Goal: Check status: Check status

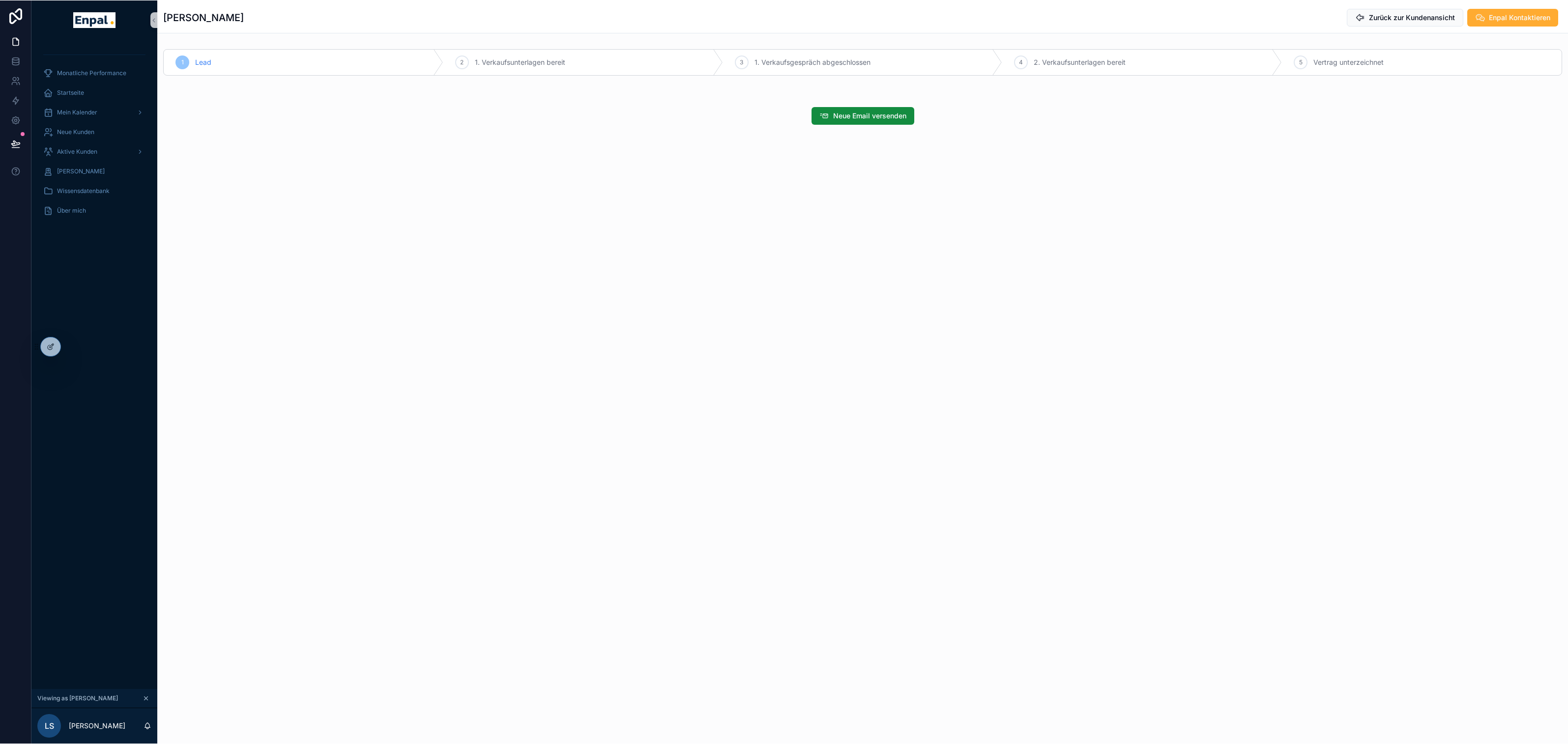
scroll to position [12, 0]
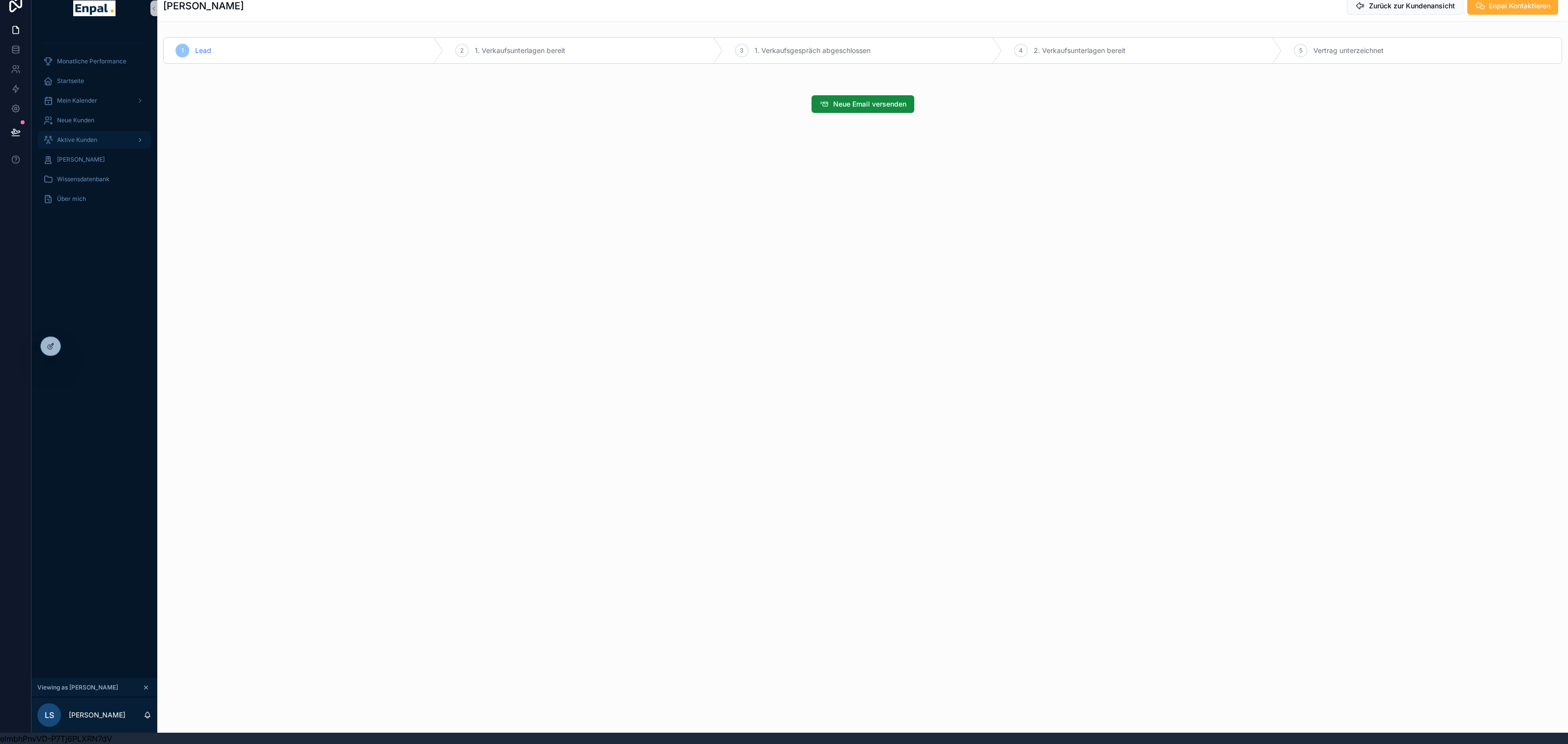
click at [74, 144] on div "Aktive Kunden" at bounding box center [94, 140] width 102 height 16
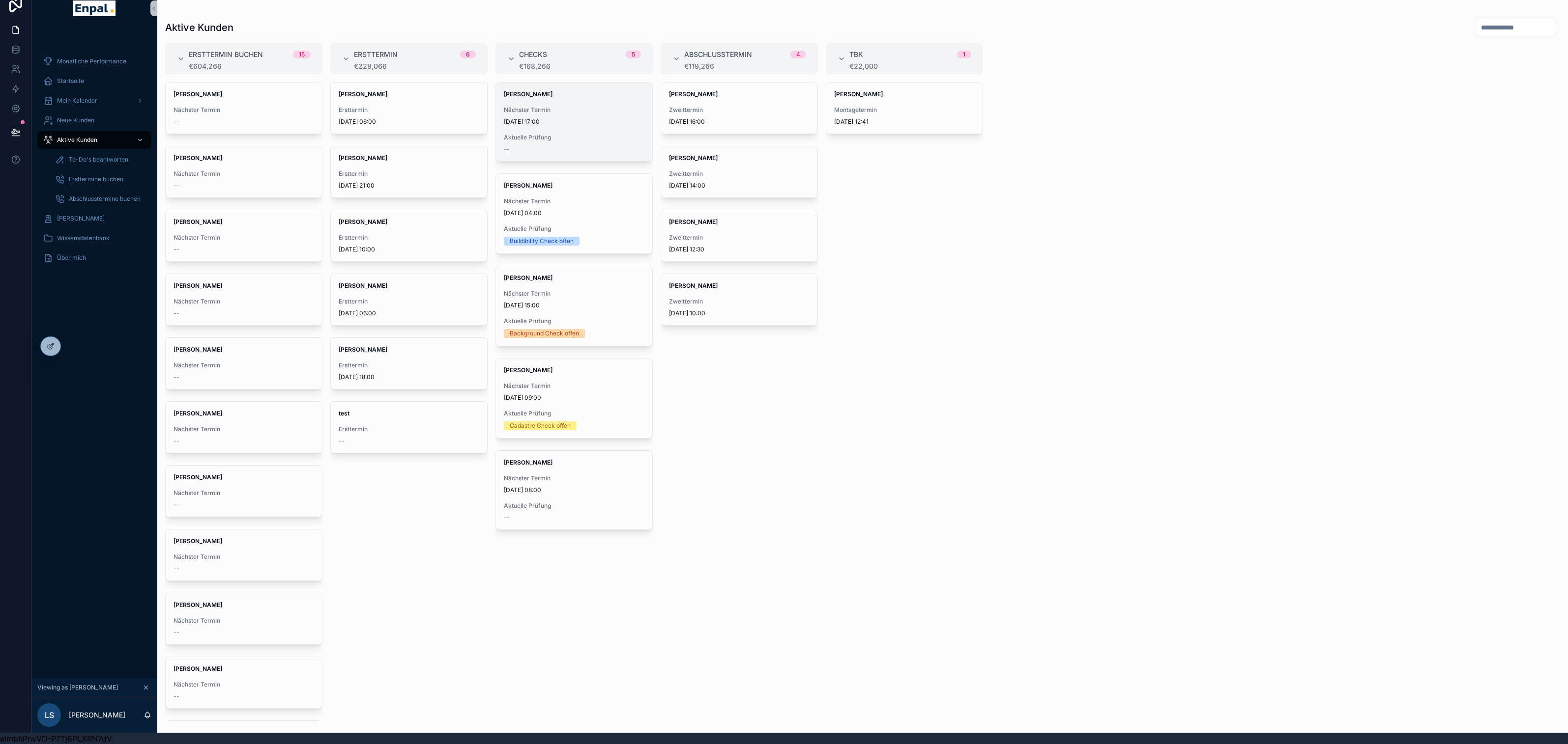
click at [591, 139] on span "Aktuelle Prüfung" at bounding box center [574, 137] width 141 height 8
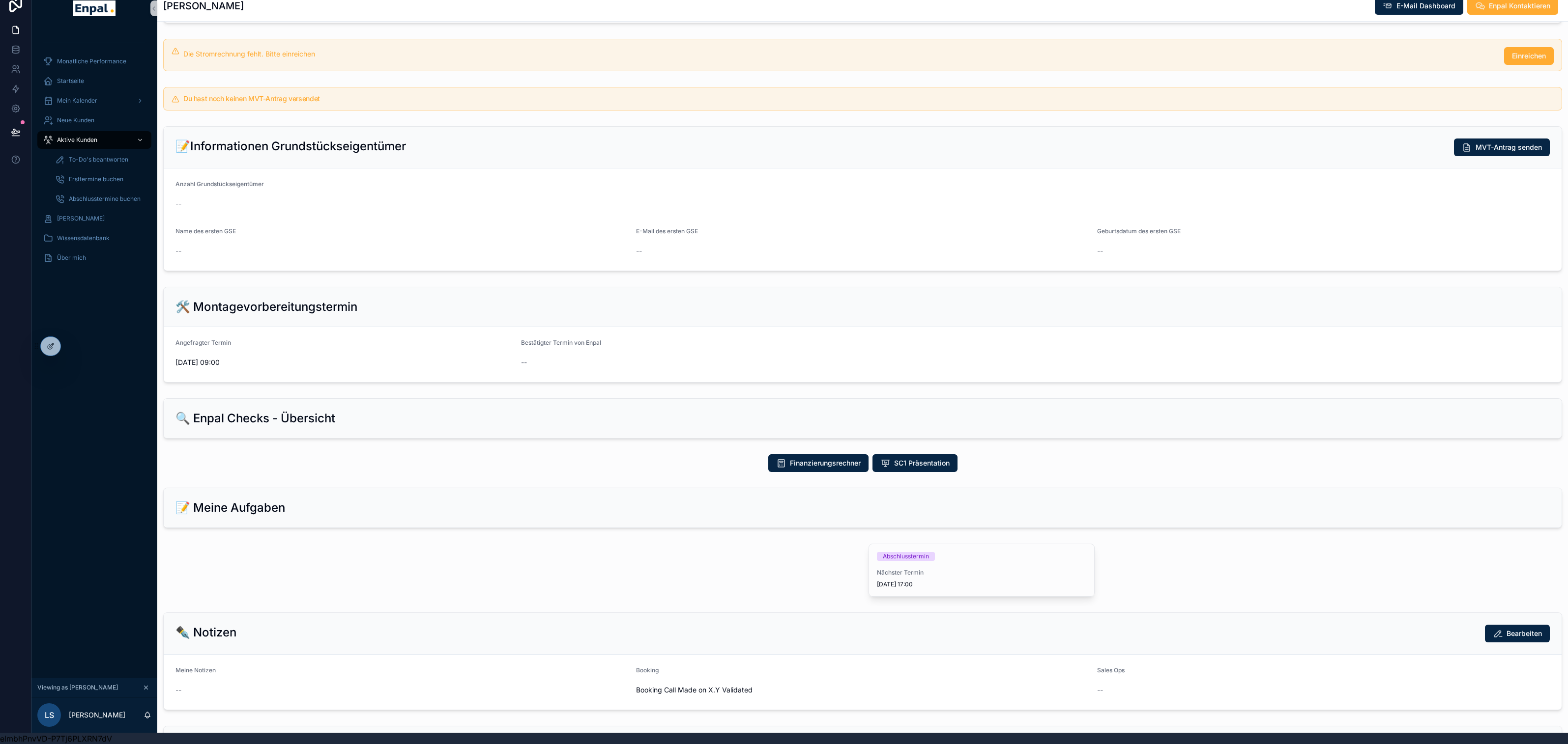
scroll to position [251, 0]
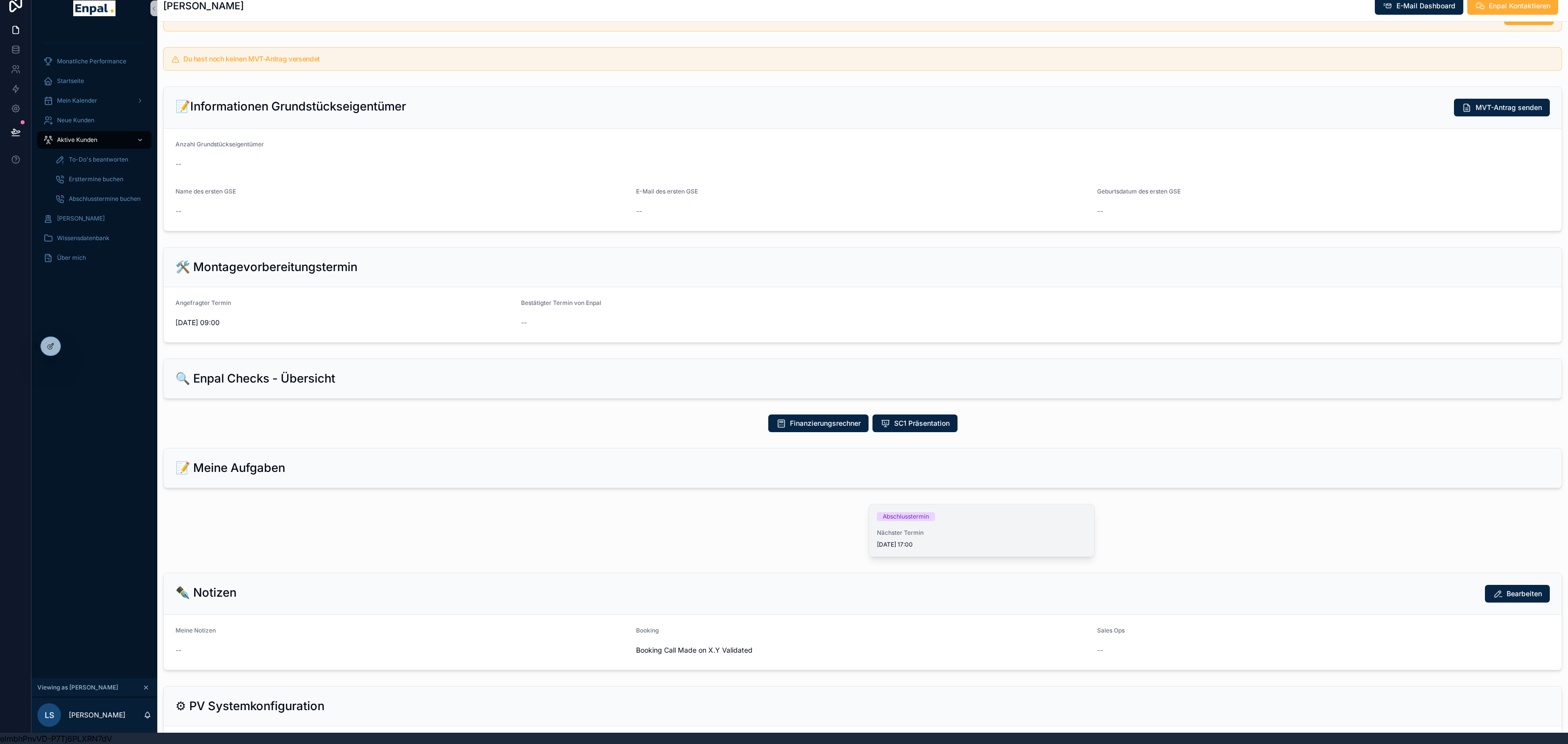
click at [964, 527] on div "Abschlusstermin Nächster Termin [DATE] 17:00" at bounding box center [982, 530] width 225 height 52
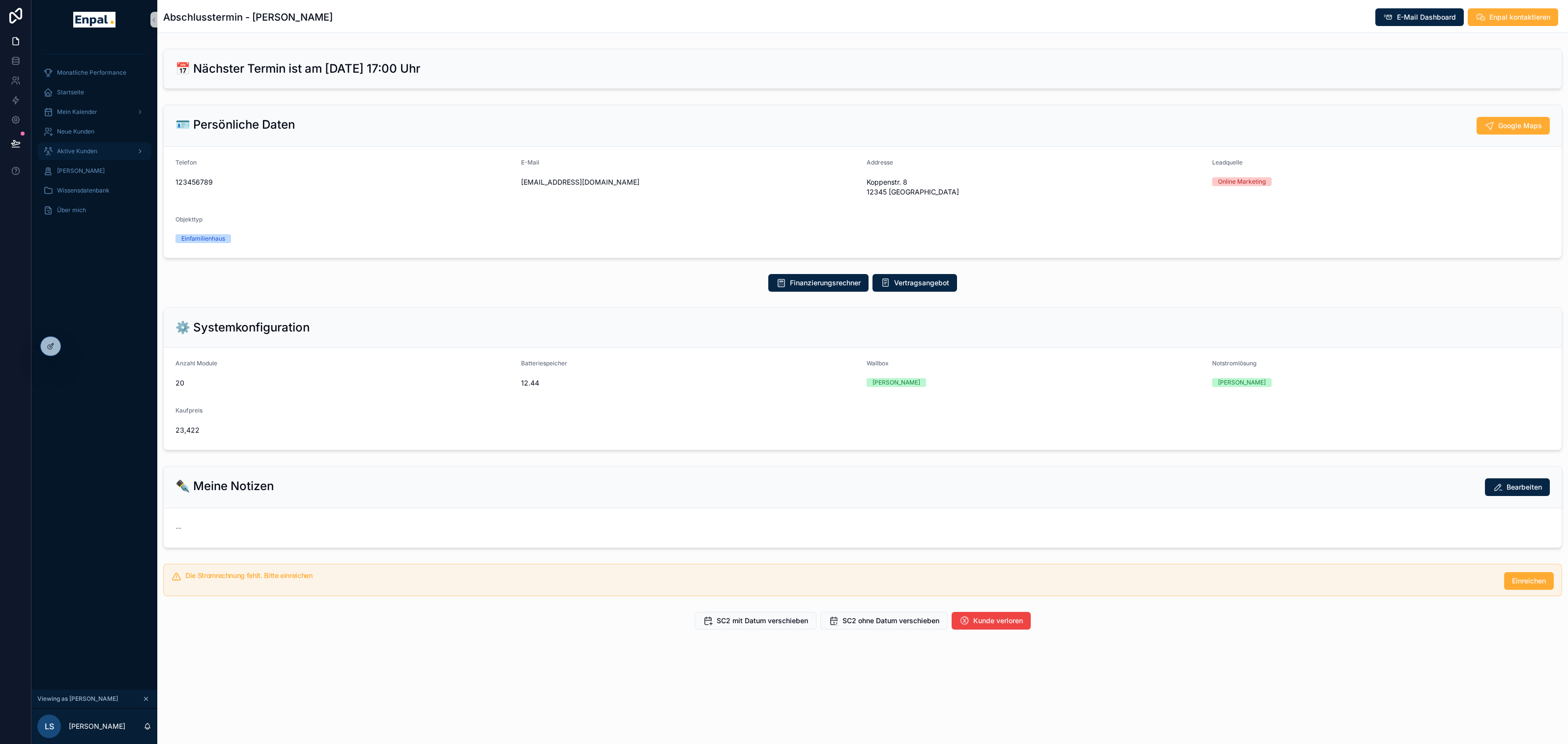
click at [85, 150] on span "Aktive Kunden" at bounding box center [77, 151] width 40 height 8
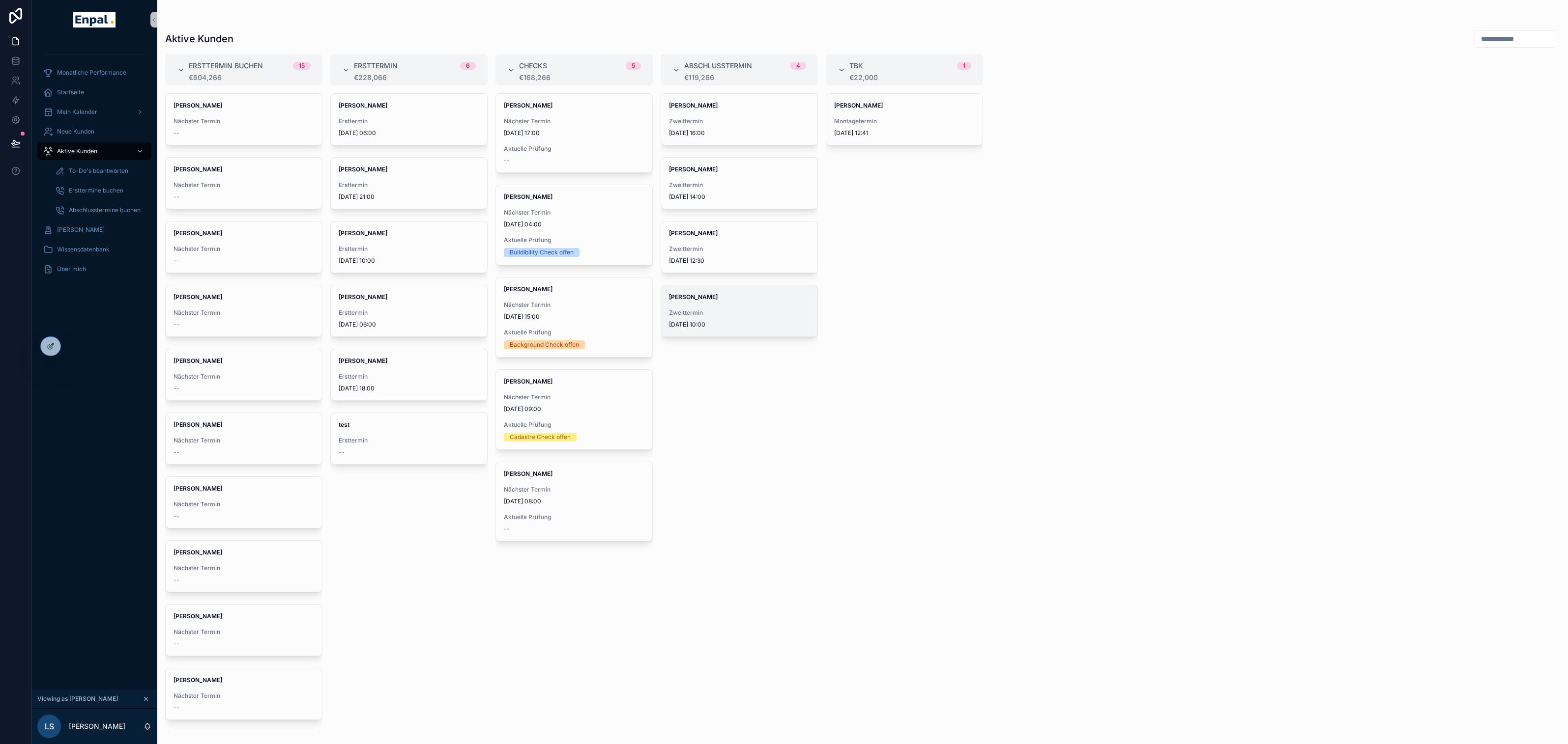
click at [752, 305] on div "[PERSON_NAME] Zweittermin [DATE] 10:00" at bounding box center [739, 311] width 156 height 51
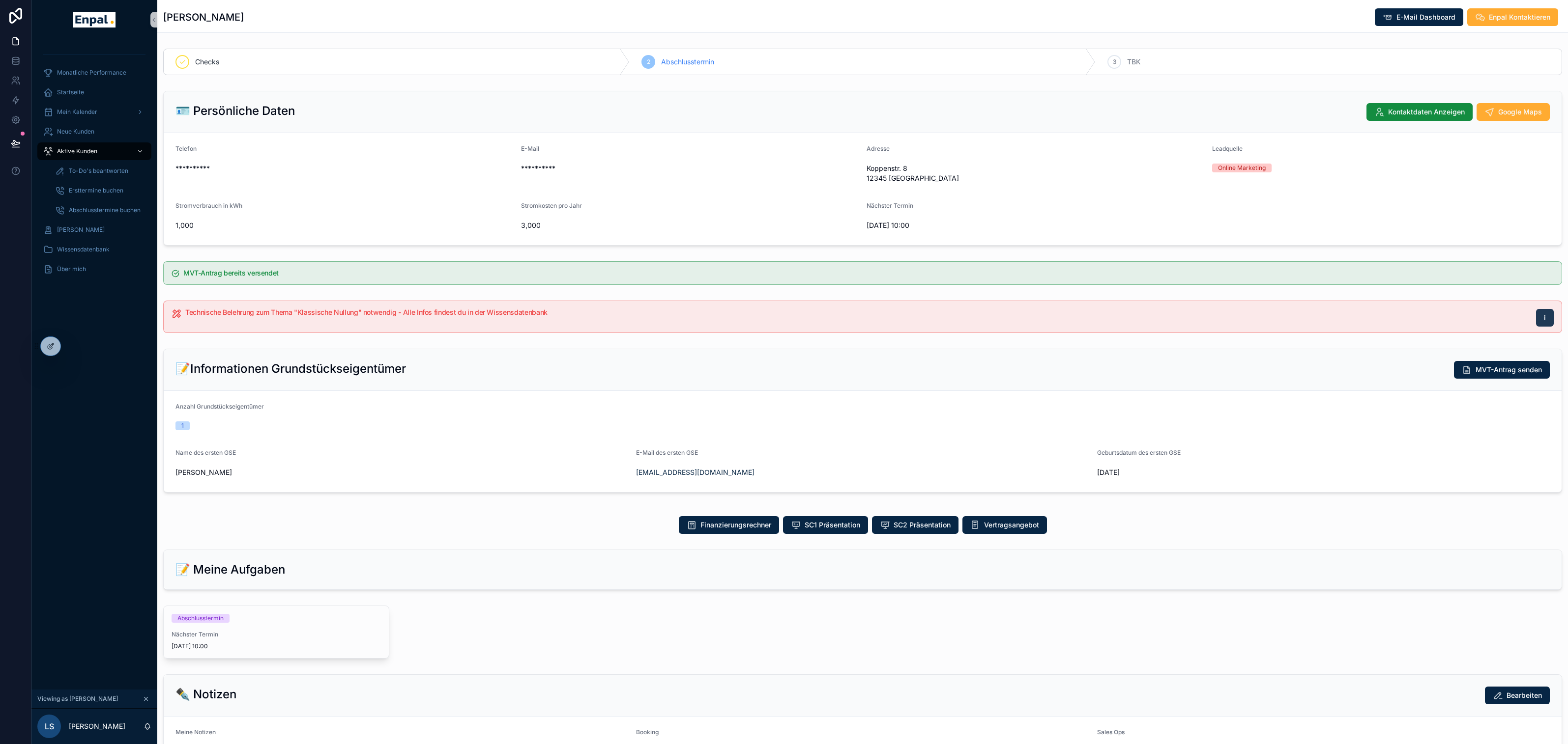
click at [1546, 316] on button "i" at bounding box center [1545, 318] width 18 height 18
click at [341, 521] on div "Finanzierungsrechner SC1 Präsentation SC2 Präsentation Vertragsangebot" at bounding box center [863, 525] width 1411 height 26
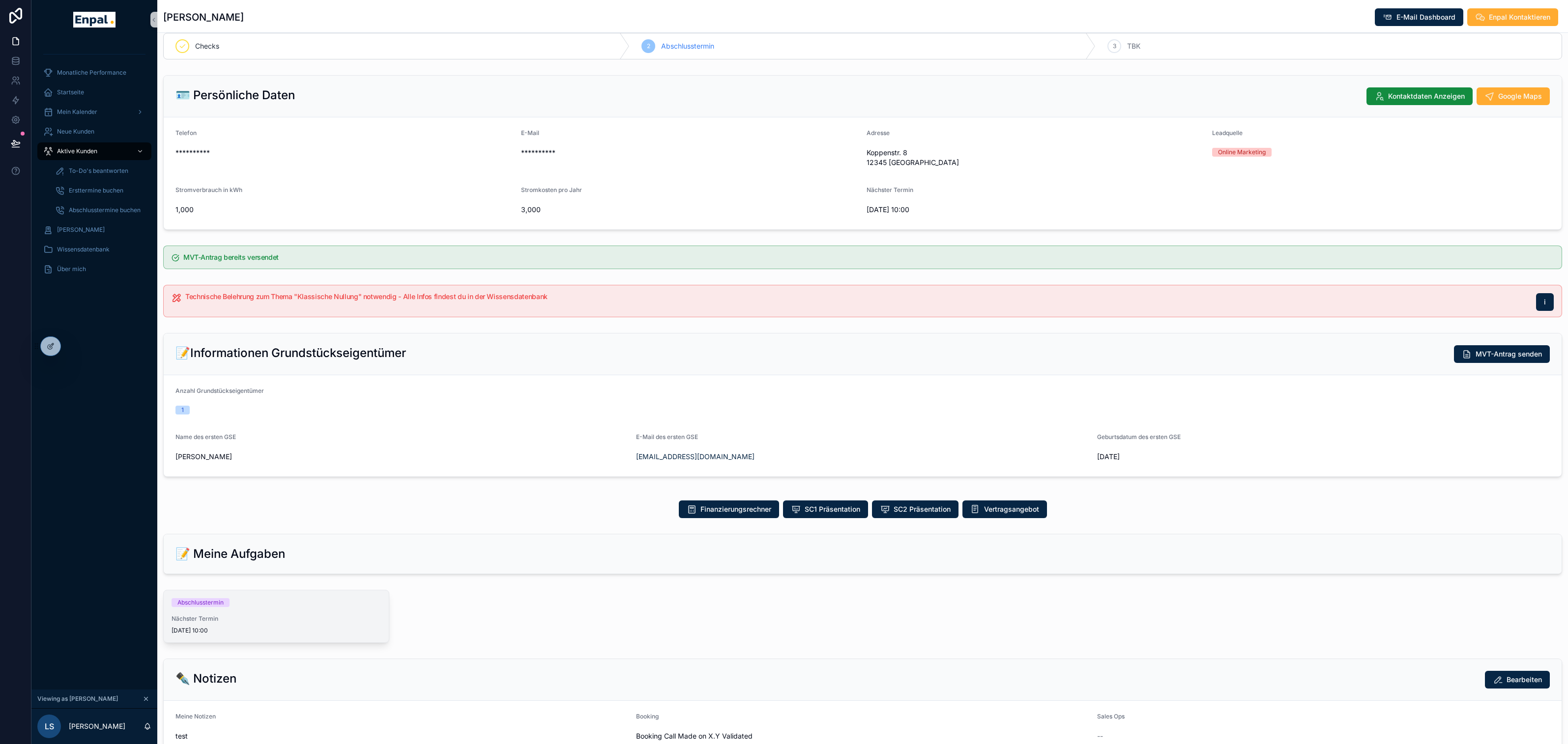
scroll to position [26, 0]
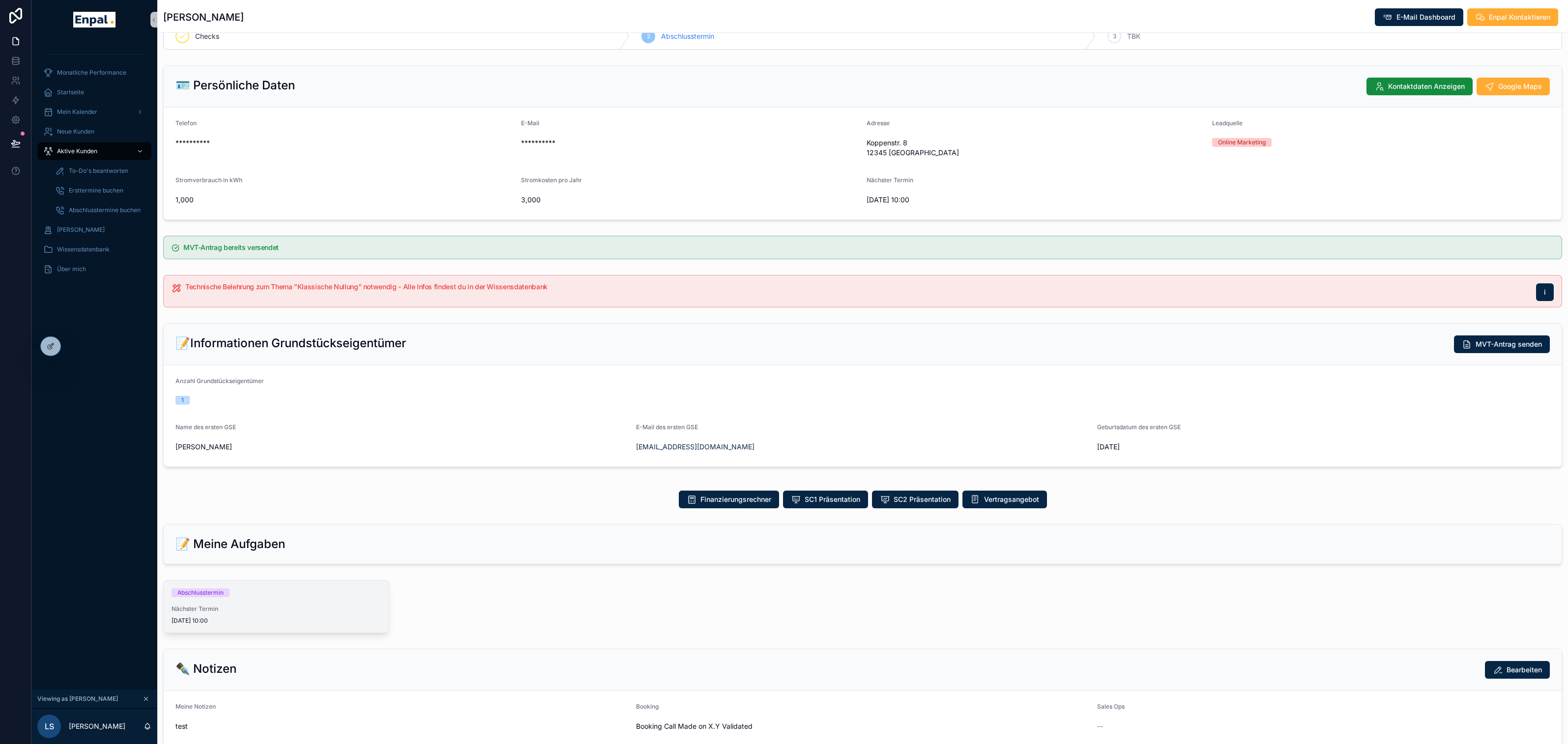
click at [253, 619] on span "[DATE] 10:00" at bounding box center [276, 621] width 209 height 8
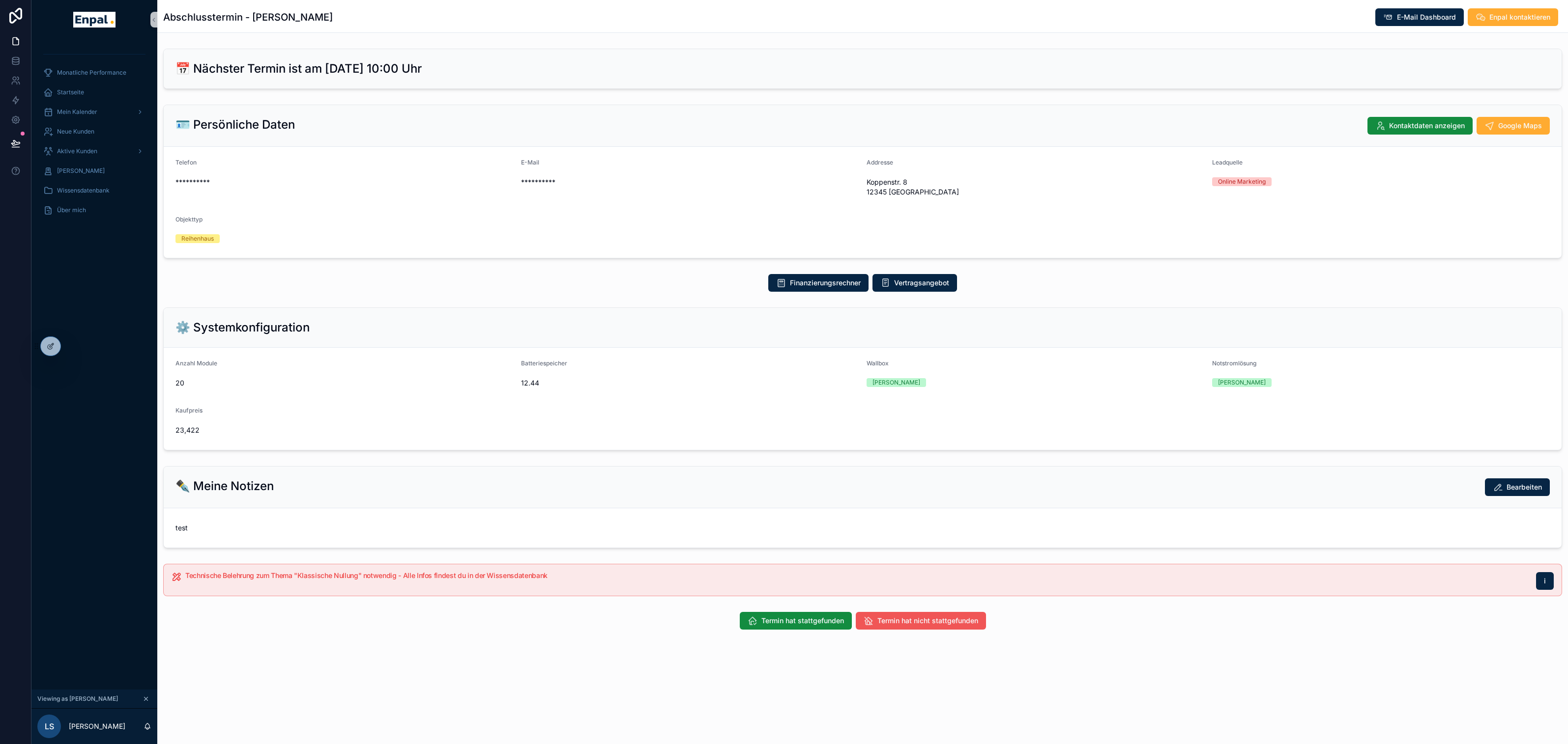
click at [894, 622] on span "Termin hat nicht stattgefunden" at bounding box center [928, 621] width 101 height 10
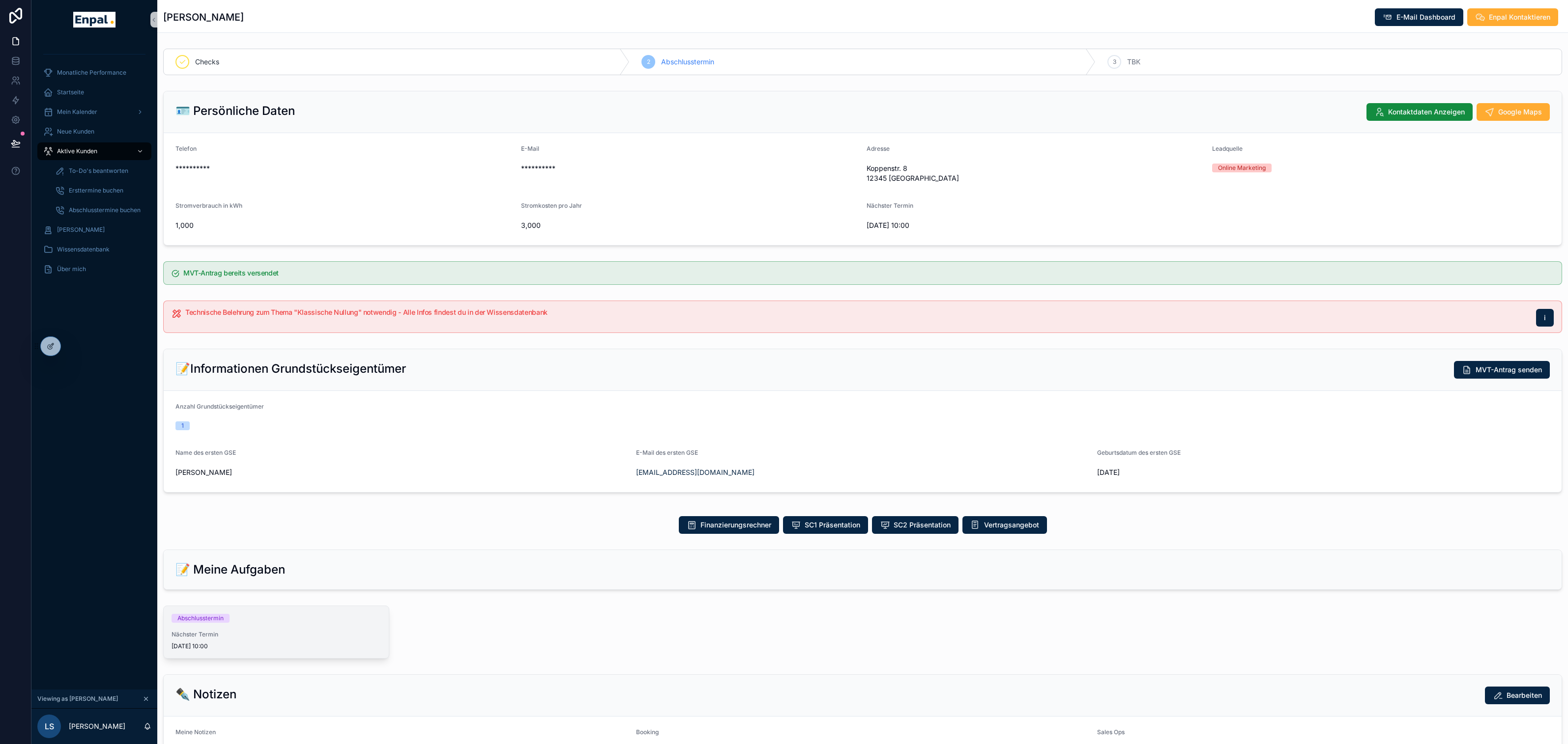
click at [270, 631] on span "Nächster Termin" at bounding box center [276, 634] width 209 height 8
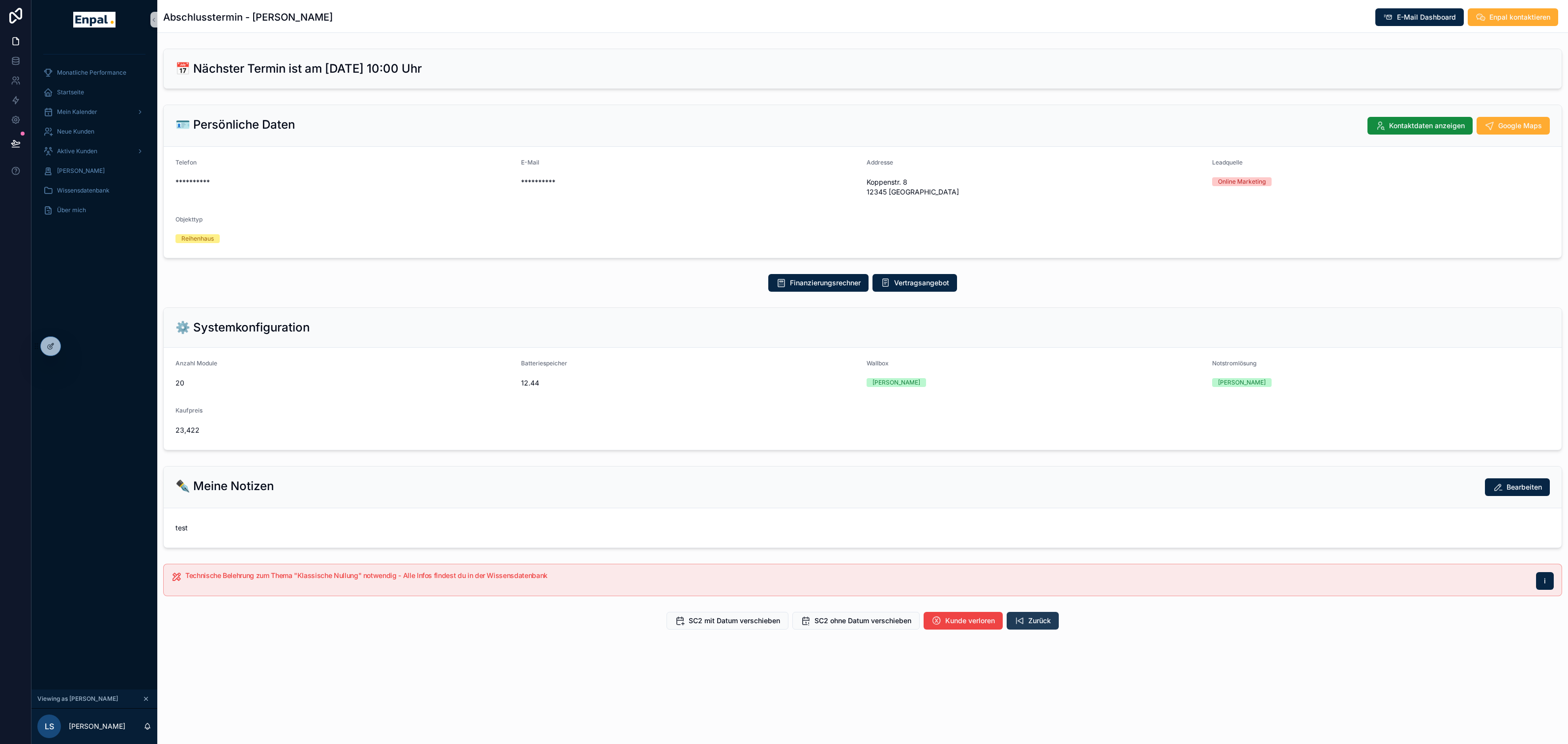
click at [1024, 623] on icon "scrollable content" at bounding box center [1020, 621] width 10 height 10
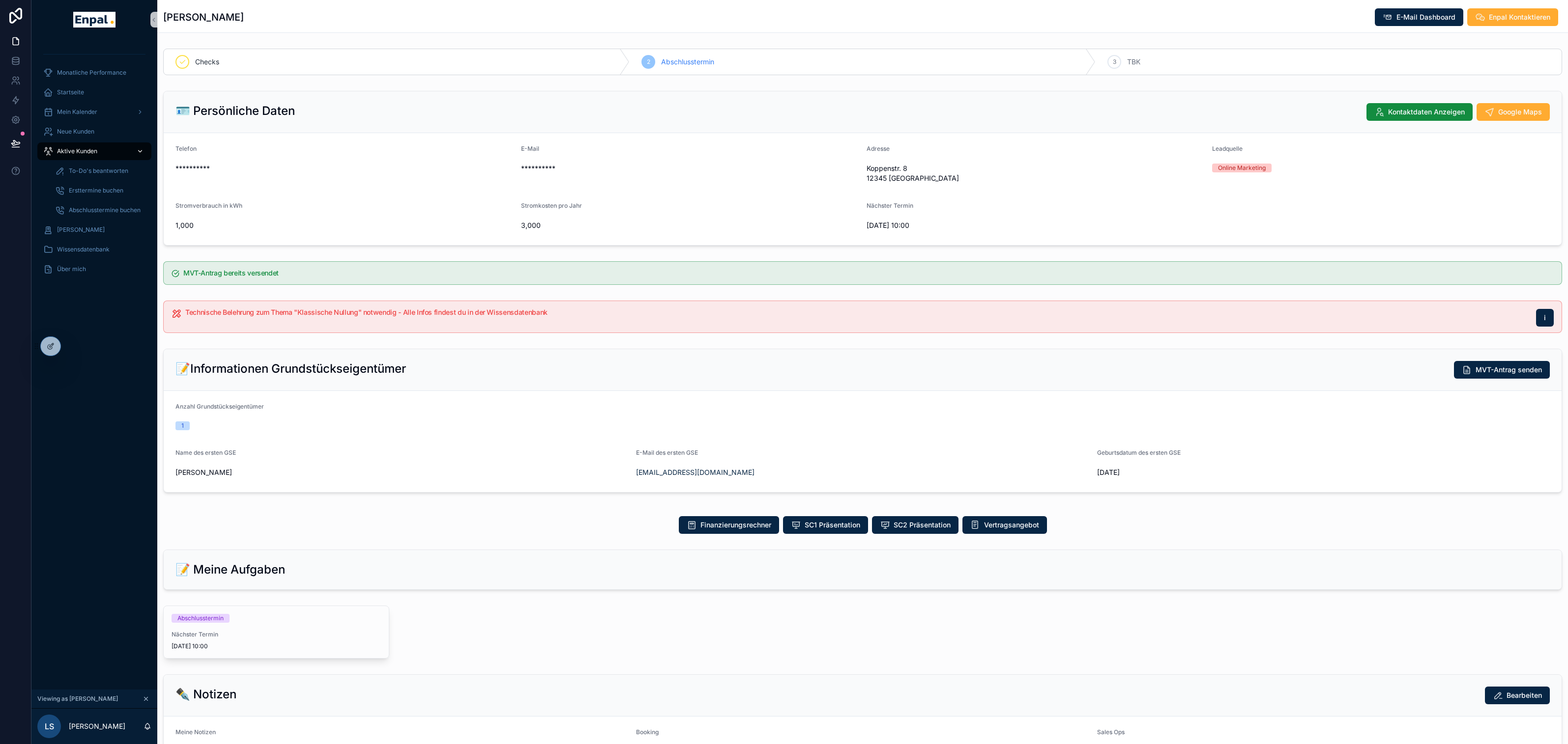
click at [78, 149] on span "Aktive Kunden" at bounding box center [77, 151] width 40 height 8
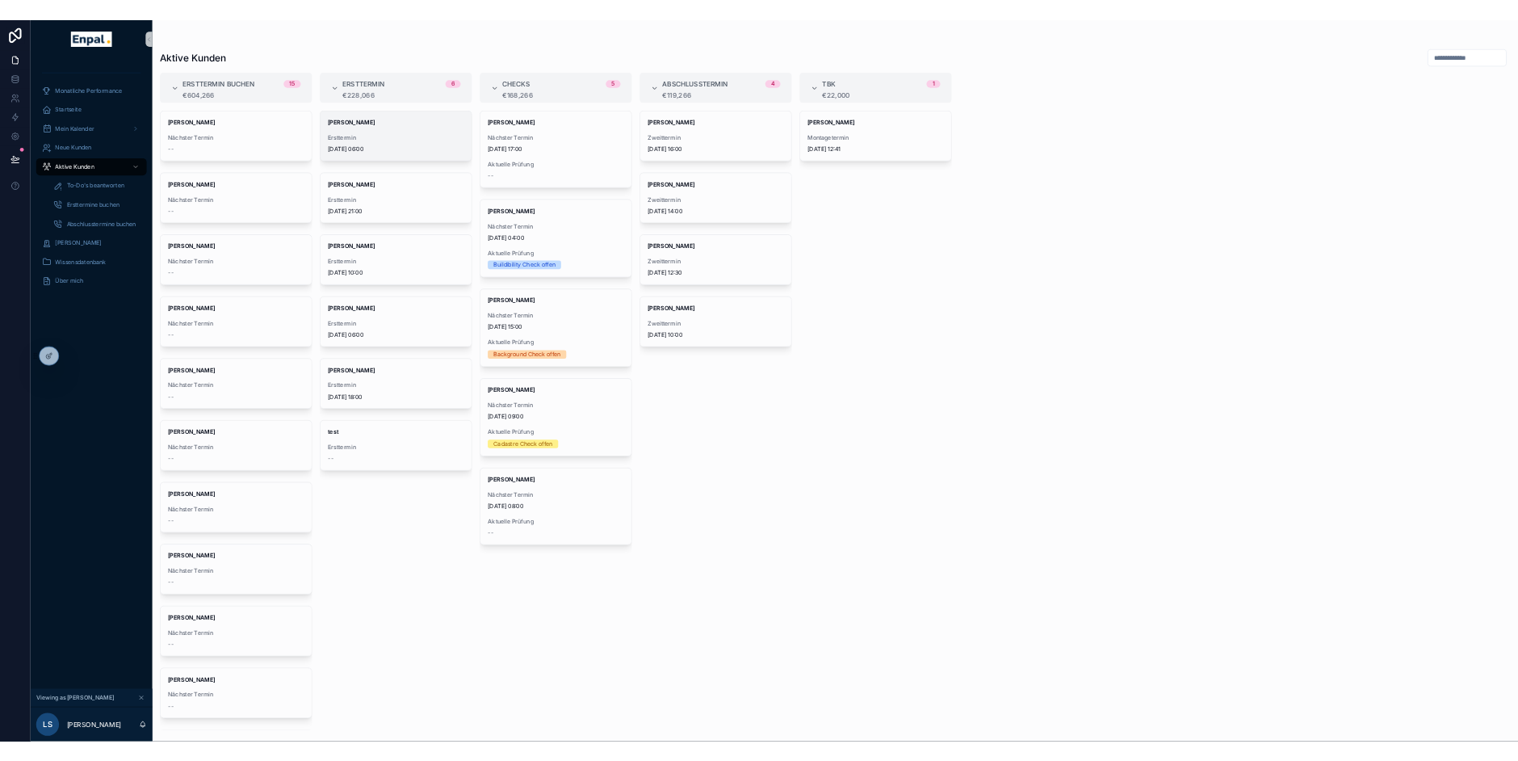
scroll to position [19, 0]
